Goal: Complete application form

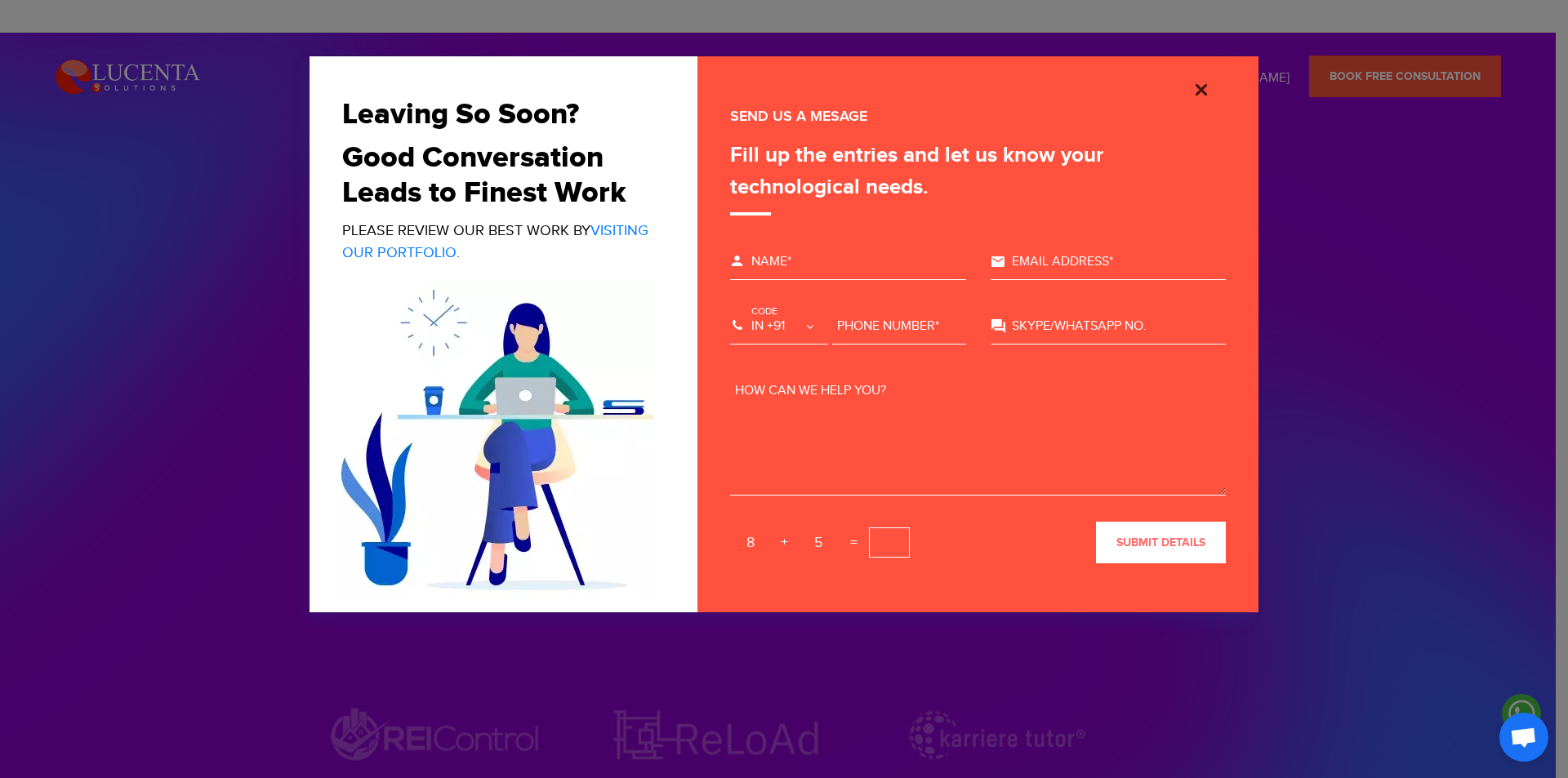
click at [1201, 86] on img "Close" at bounding box center [1201, 90] width 19 height 19
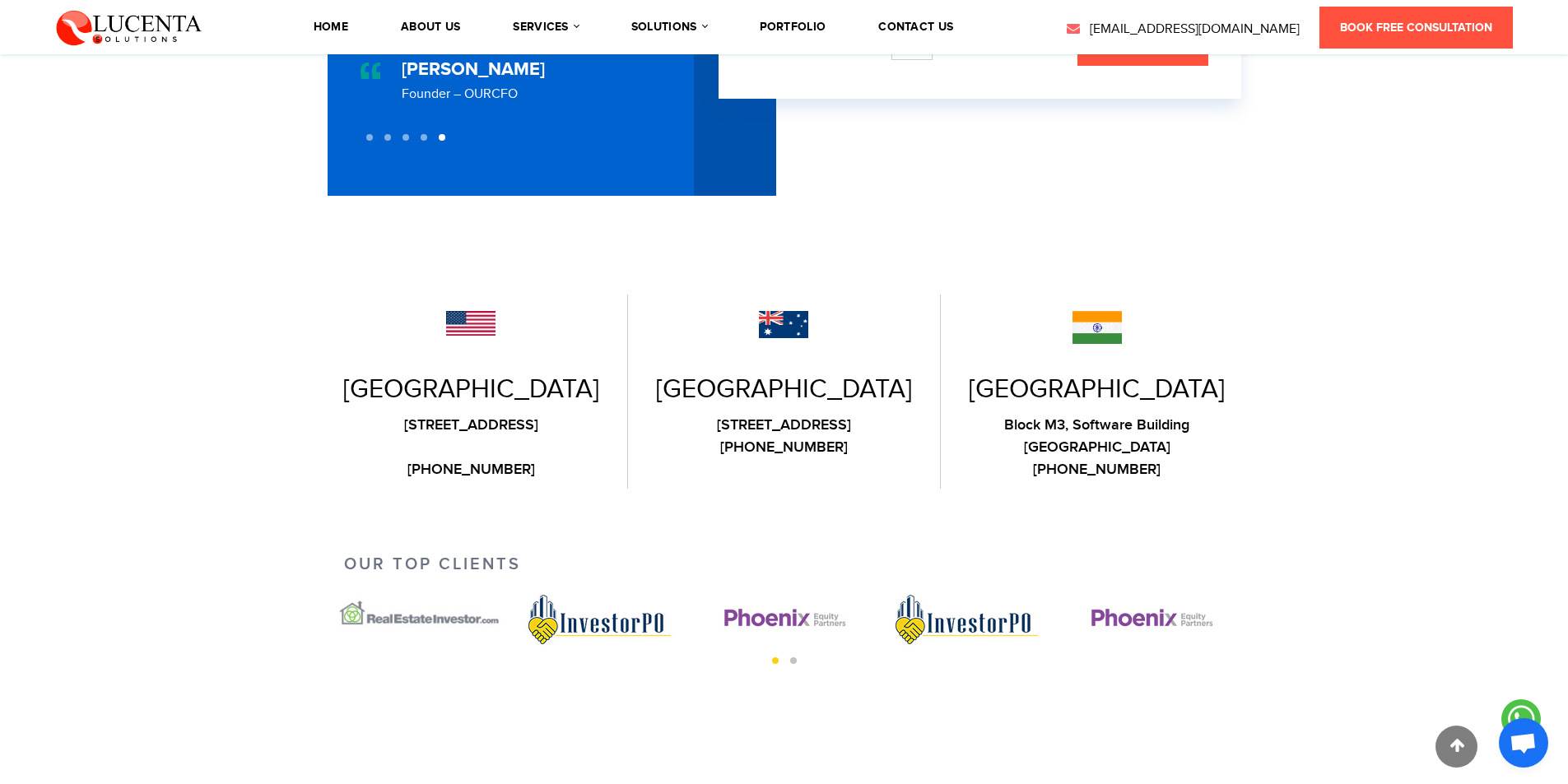
scroll to position [519, 0]
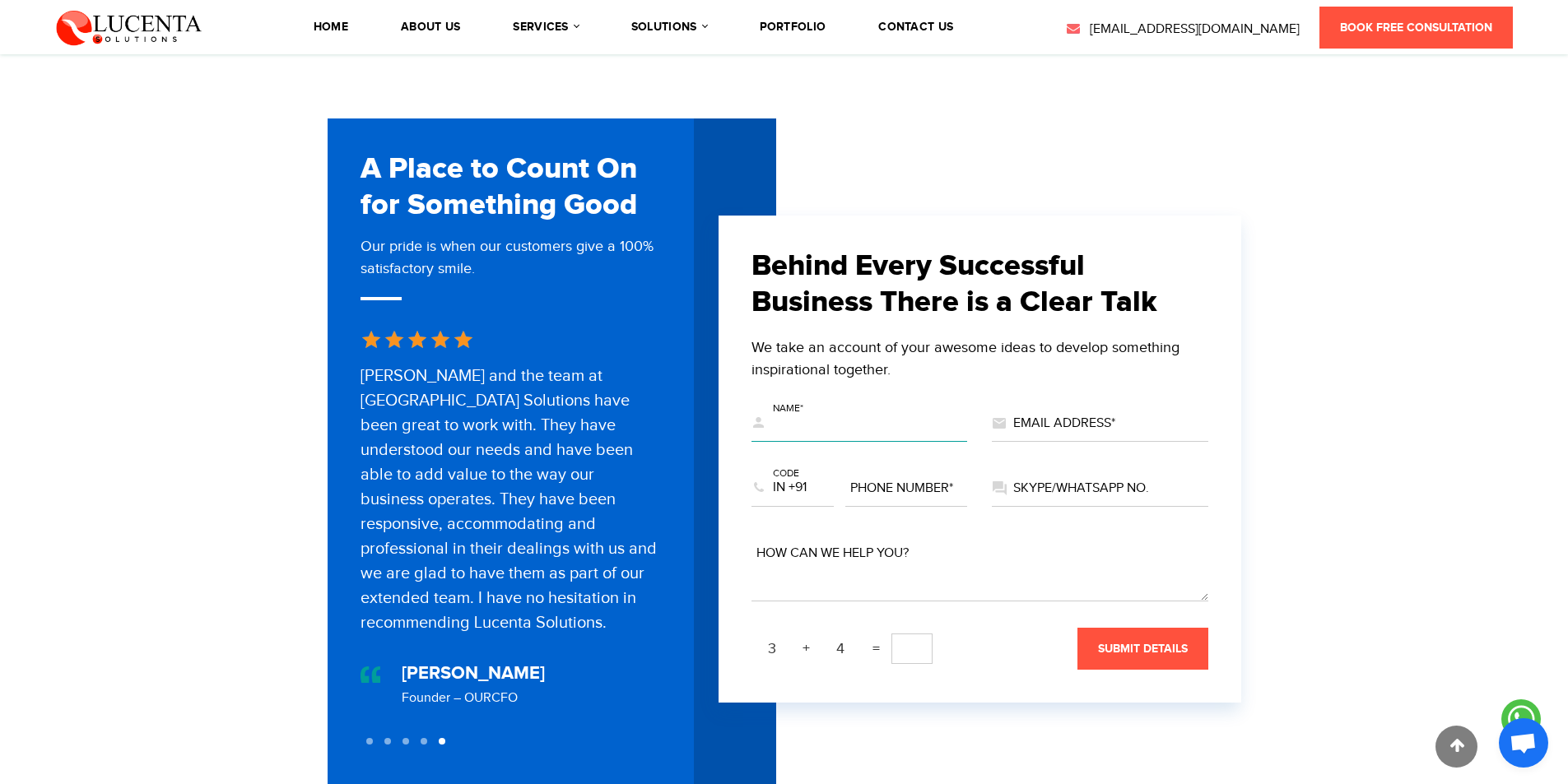
click at [802, 419] on input "text" at bounding box center [859, 423] width 217 height 36
type input "Cristine Taylor"
type input "marketing@technodreamoutsourcing.com"
select select "+63"
type input "7029409731"
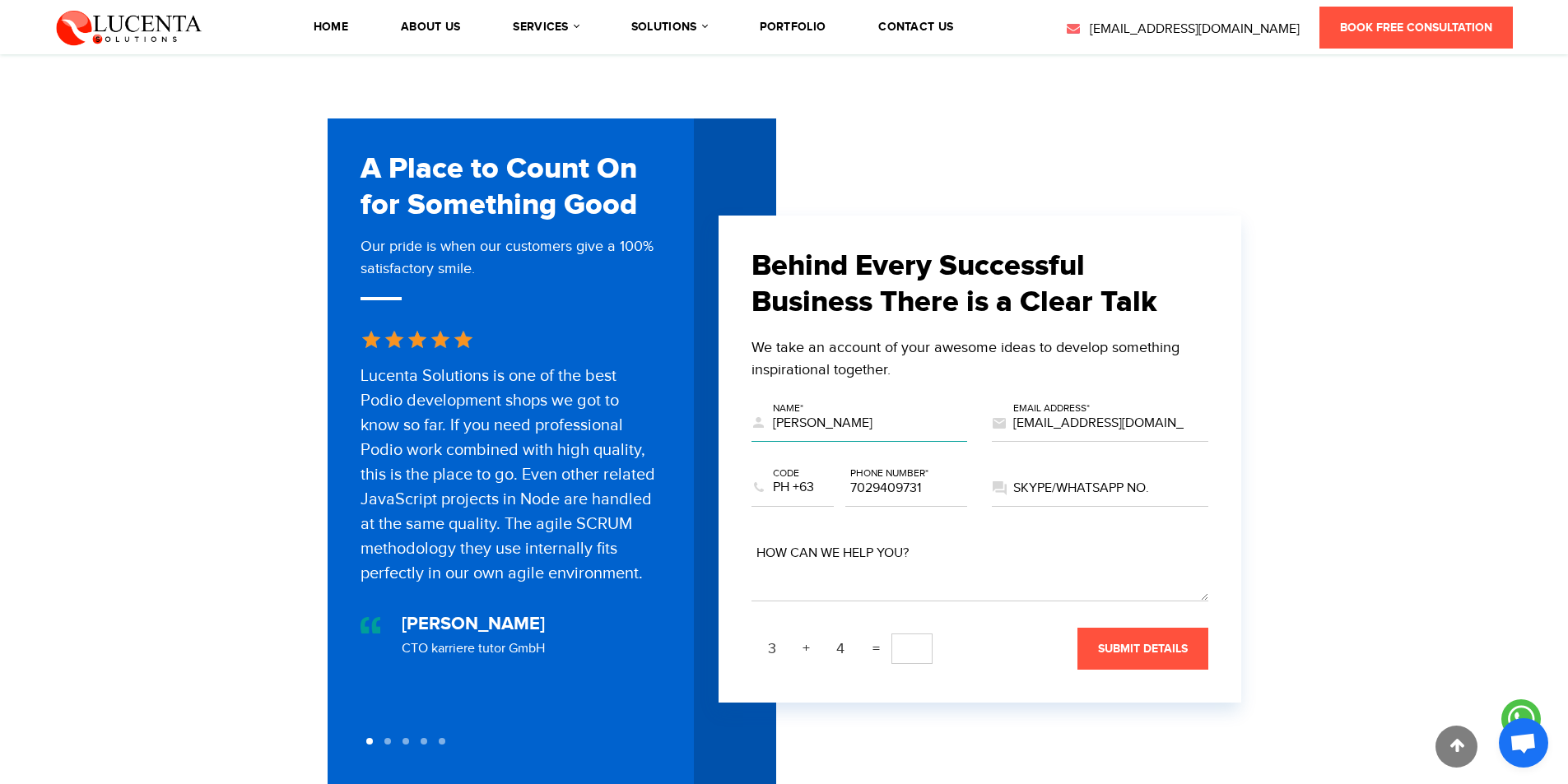
drag, startPoint x: 877, startPoint y: 411, endPoint x: 848, endPoint y: 414, distance: 29.2
click at [848, 414] on input "Cristine Taylor" at bounding box center [859, 423] width 217 height 36
click at [1019, 410] on input "marketing@technodreamoutsourcing.com" at bounding box center [1100, 423] width 217 height 36
drag, startPoint x: 798, startPoint y: 479, endPoint x: 817, endPoint y: 478, distance: 19.0
click at [817, 478] on select "US +1 EG +20 MA +212 DZ +213 TN +216 LY +218 GM +220 SN +221 MR +222 ML +223 GN…" at bounding box center [791, 488] width 82 height 36
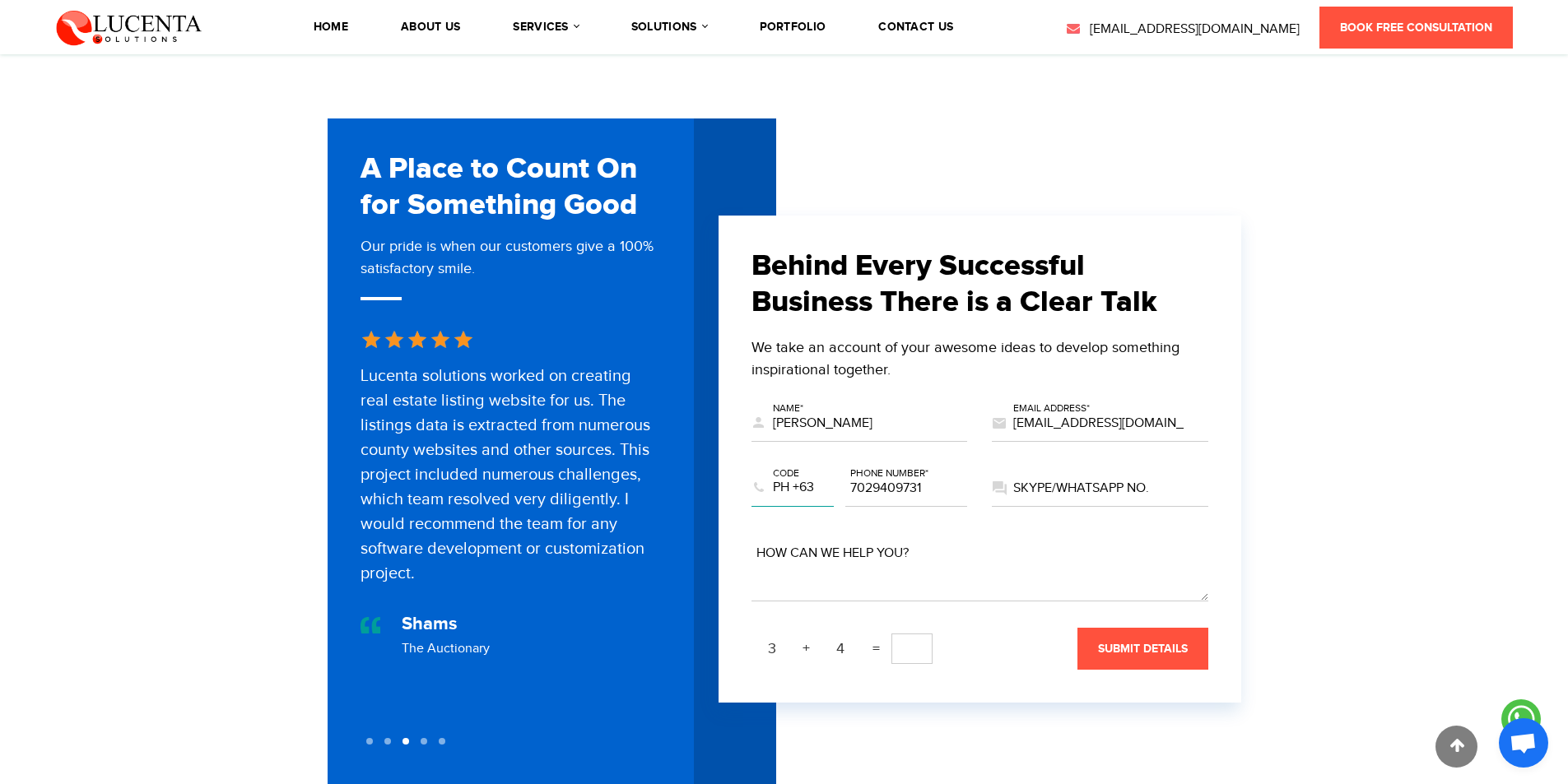
select select "+1"
click at [751, 471] on select "US +1 EG +20 MA +212 DZ +213 TN +216 LY +218 GM +220 SN +221 MR +222 ML +223 GN…" at bounding box center [791, 488] width 82 height 36
click at [854, 475] on input "7029409731" at bounding box center [906, 488] width 122 height 36
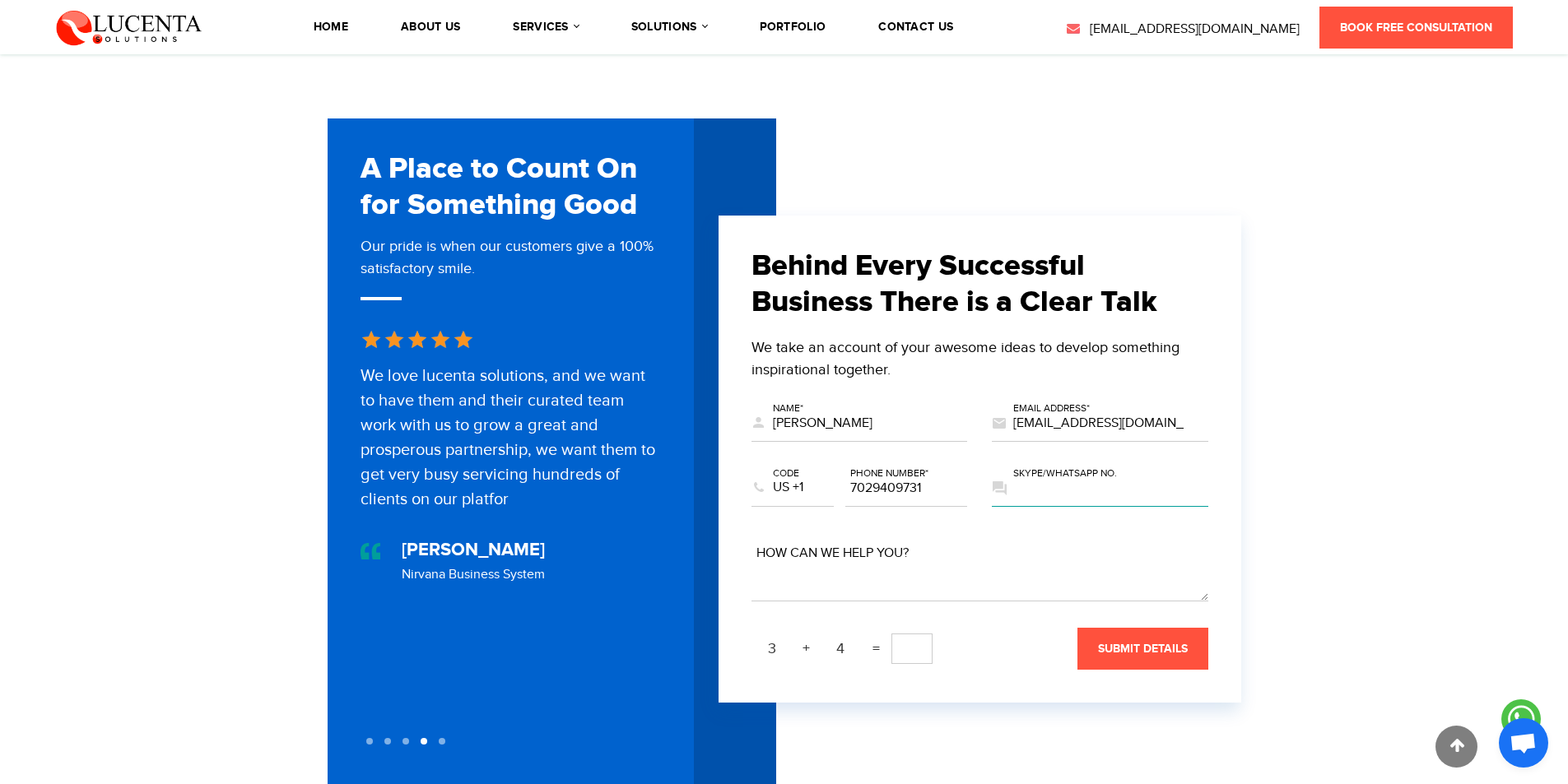
click at [1057, 474] on input "text" at bounding box center [1100, 488] width 217 height 36
type input "7029409731"
click at [1081, 483] on input "7029409731" at bounding box center [1100, 488] width 217 height 36
click at [775, 570] on textarea at bounding box center [979, 568] width 457 height 66
paste textarea "Hello, I am Cristine, a web development manager from Technodream Web Design in …"
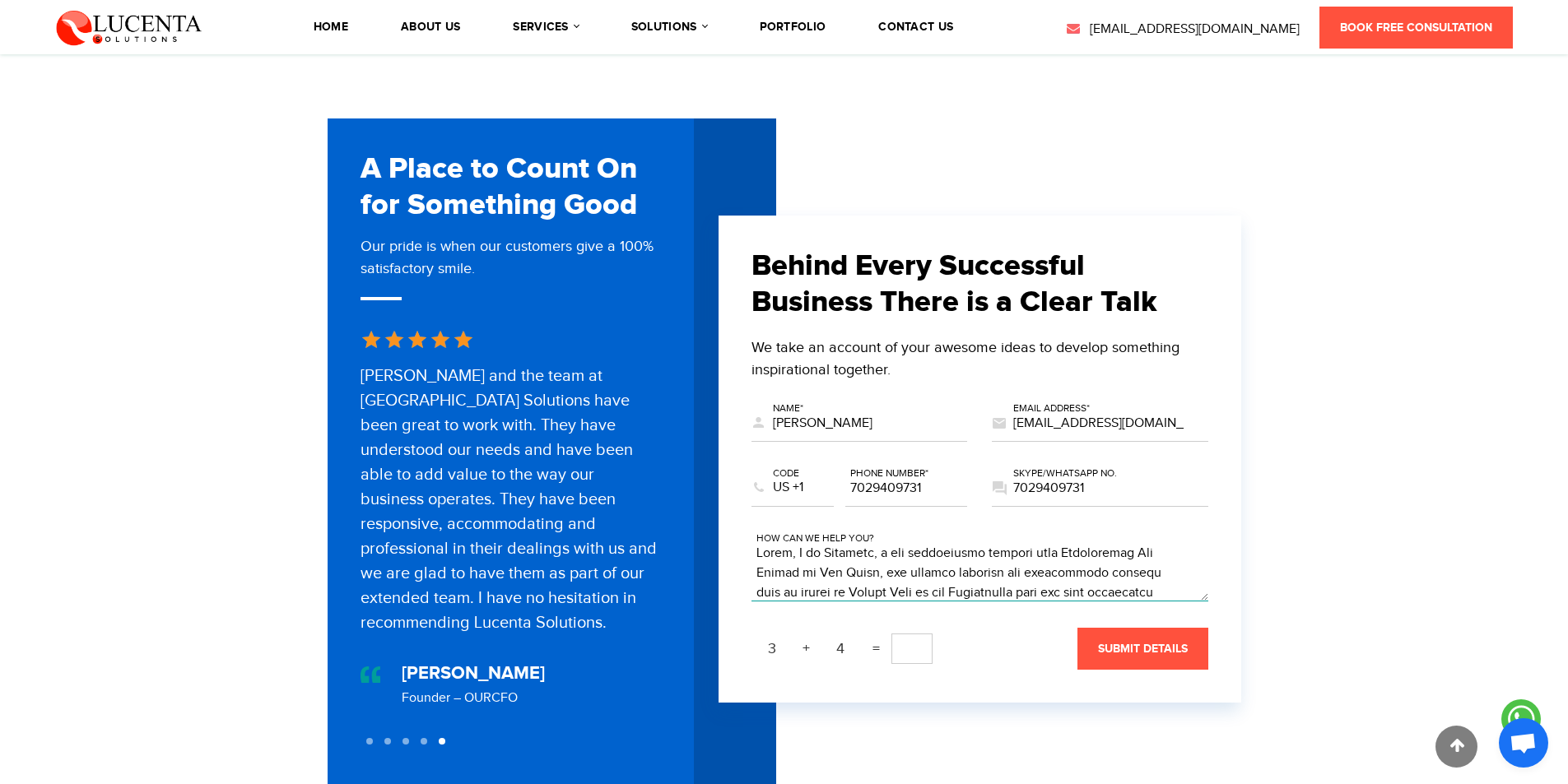
scroll to position [297, 0]
type textarea "Hello, I am Cristine, a web development manager from Technodream Web Design in …"
click at [906, 638] on input "text" at bounding box center [911, 648] width 41 height 31
click at [1168, 627] on button "submit details" at bounding box center [1143, 648] width 131 height 42
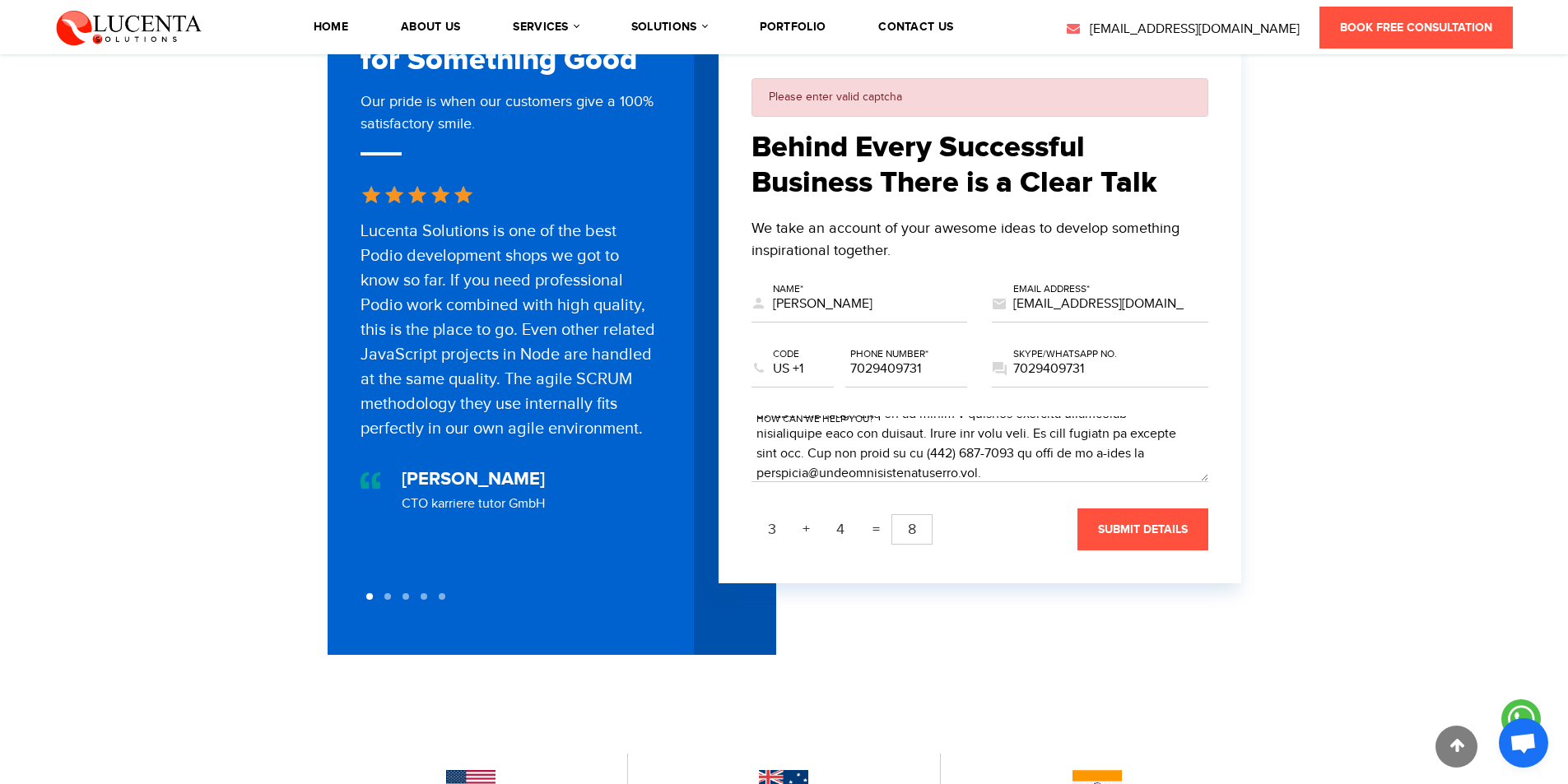
click at [914, 516] on input "8" at bounding box center [911, 529] width 41 height 31
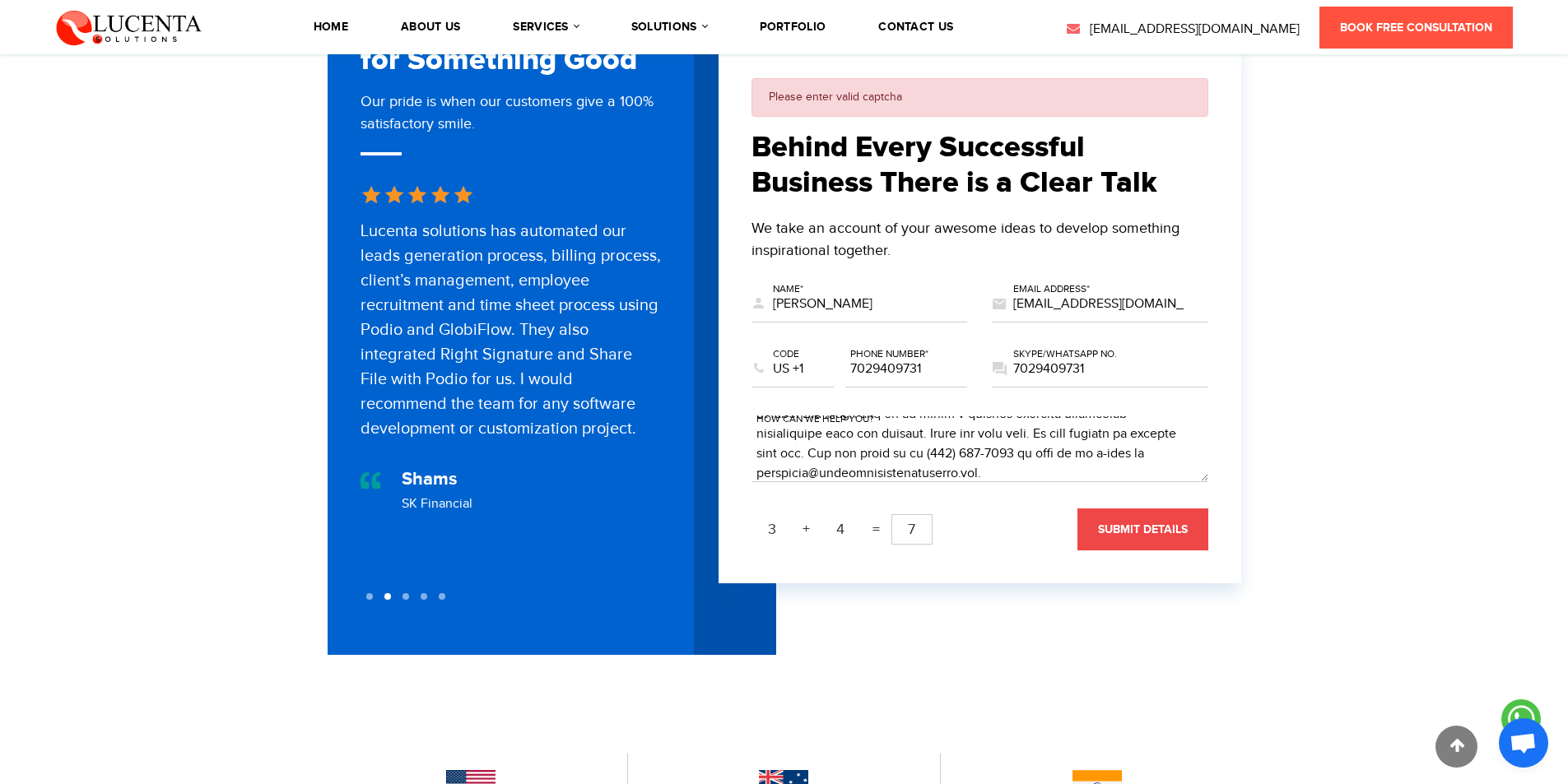
type input "7"
click at [1116, 525] on button "submit details" at bounding box center [1143, 530] width 131 height 42
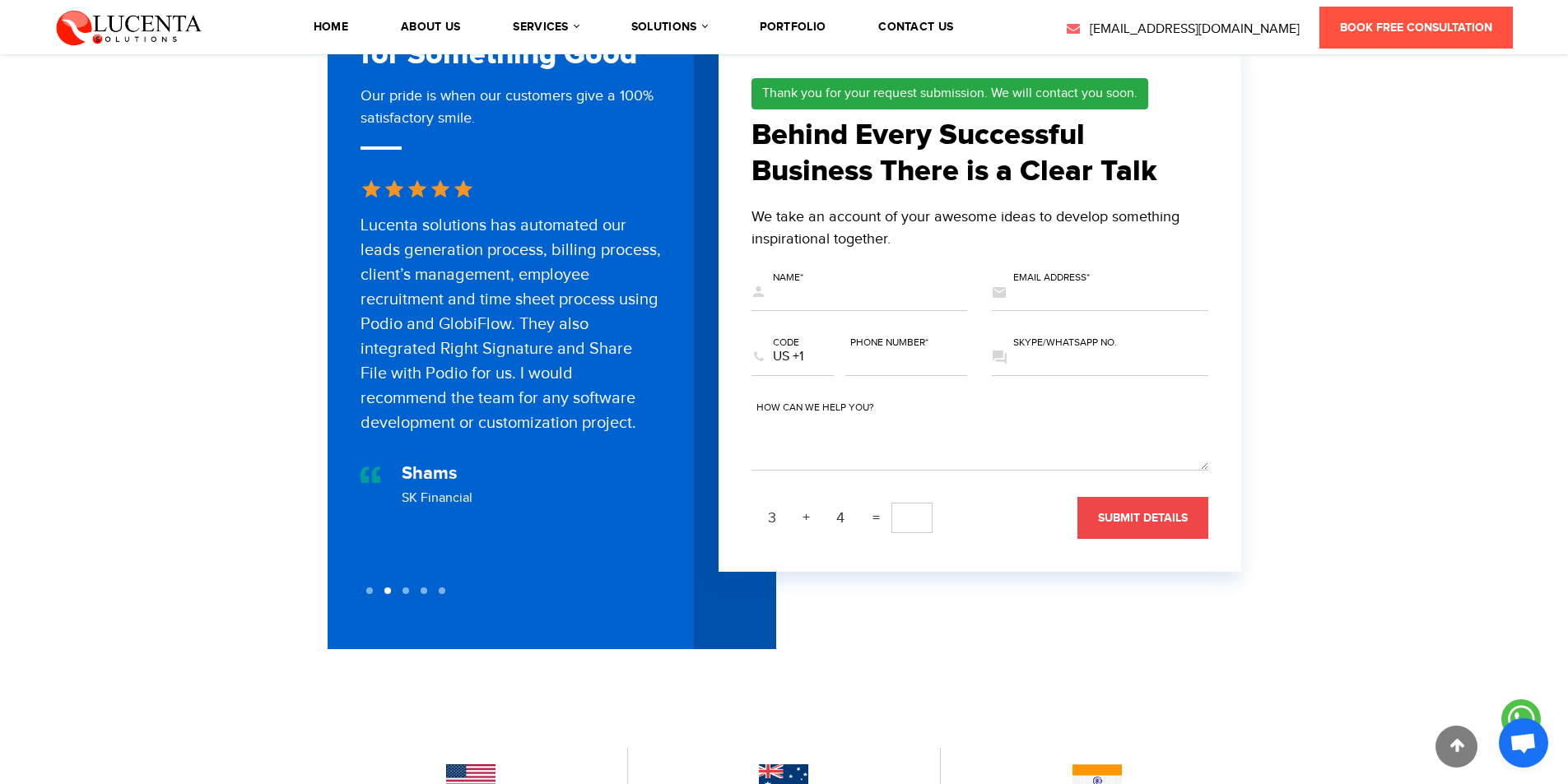
scroll to position [0, 0]
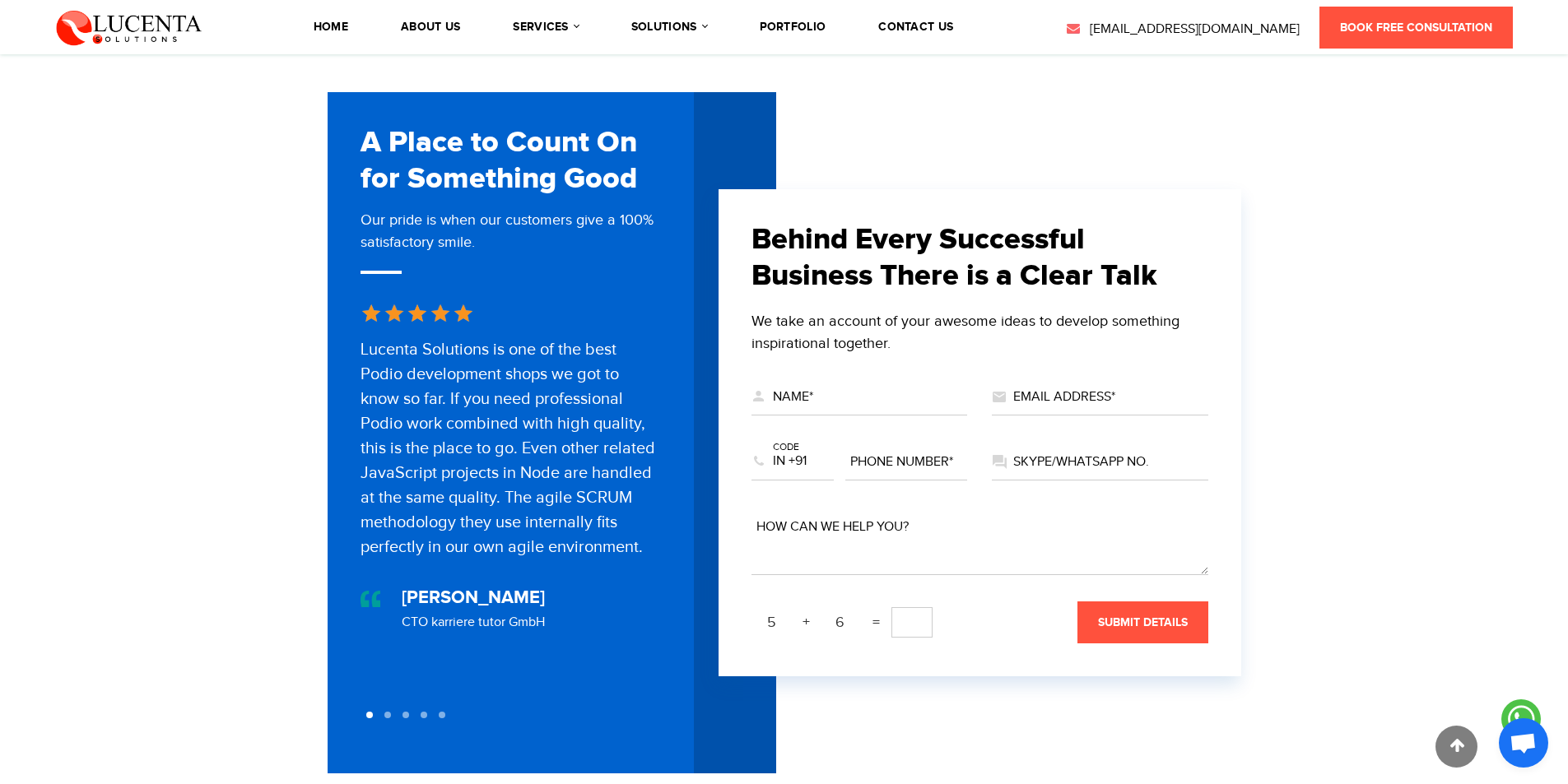
scroll to position [494, 0]
